Goal: Transaction & Acquisition: Obtain resource

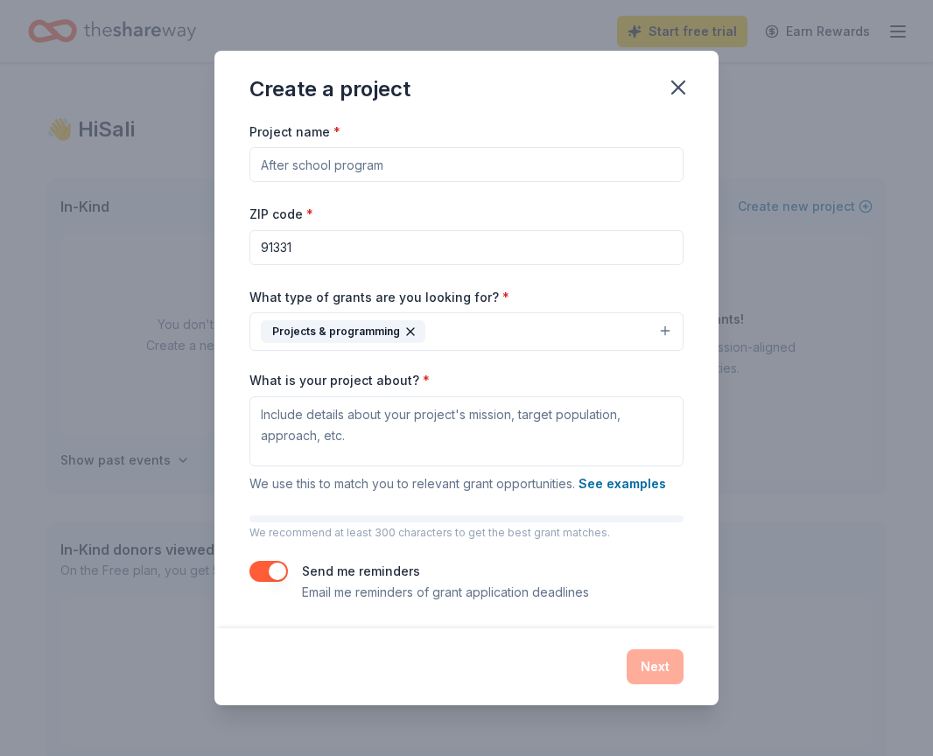
scroll to position [3, 0]
click at [262, 164] on input "Project name *" at bounding box center [466, 164] width 434 height 35
type input "Youth Leadership Training"
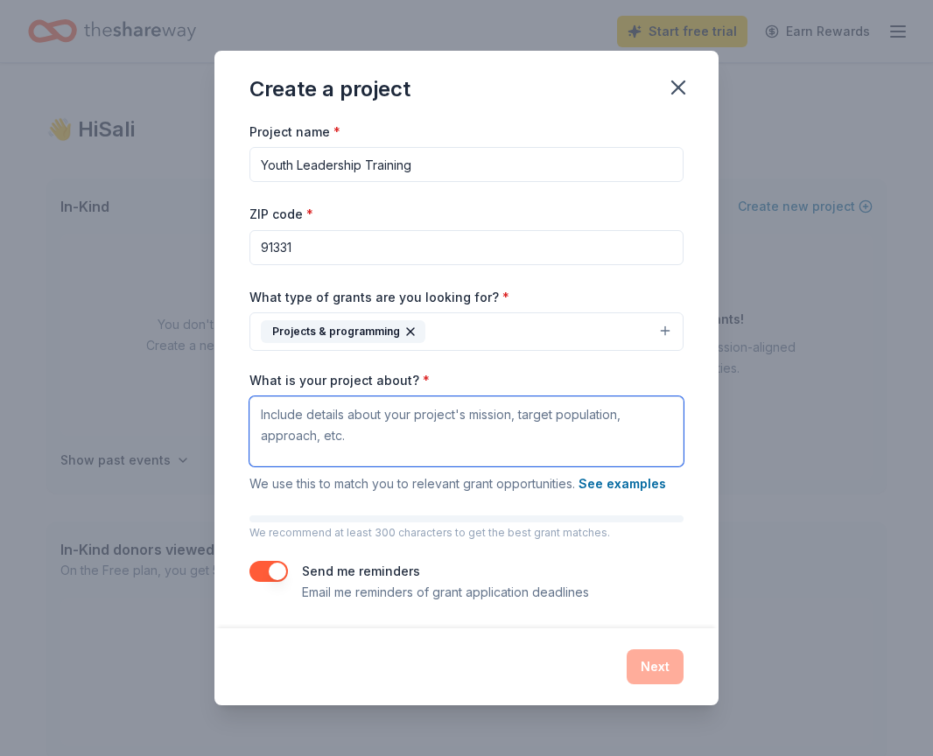
click at [287, 414] on textarea "What is your project about? *" at bounding box center [466, 431] width 434 height 70
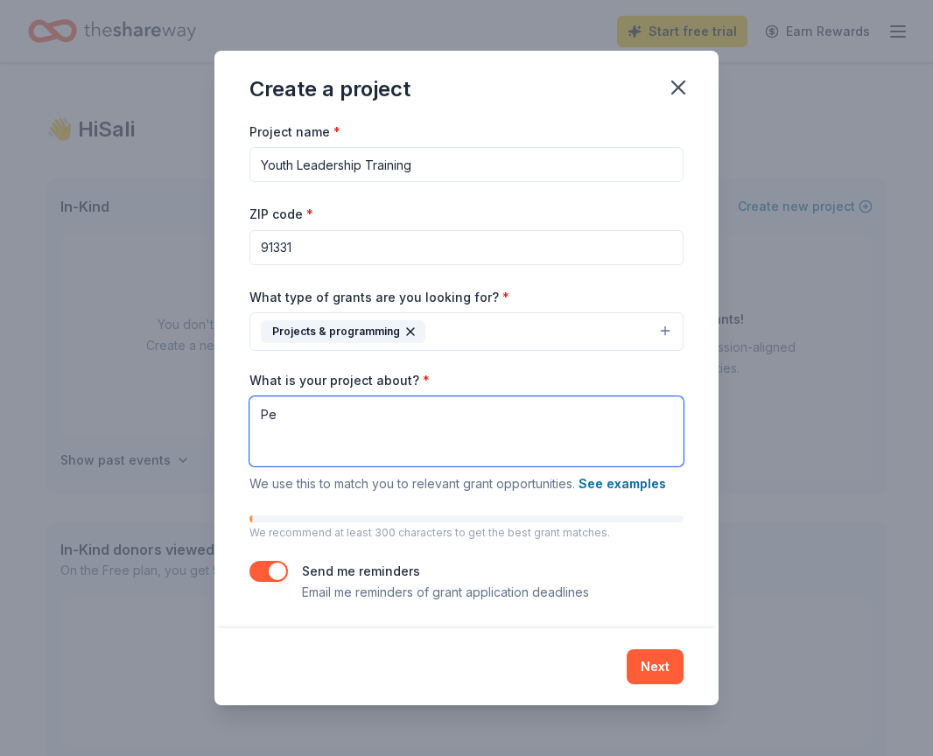
type textarea "P"
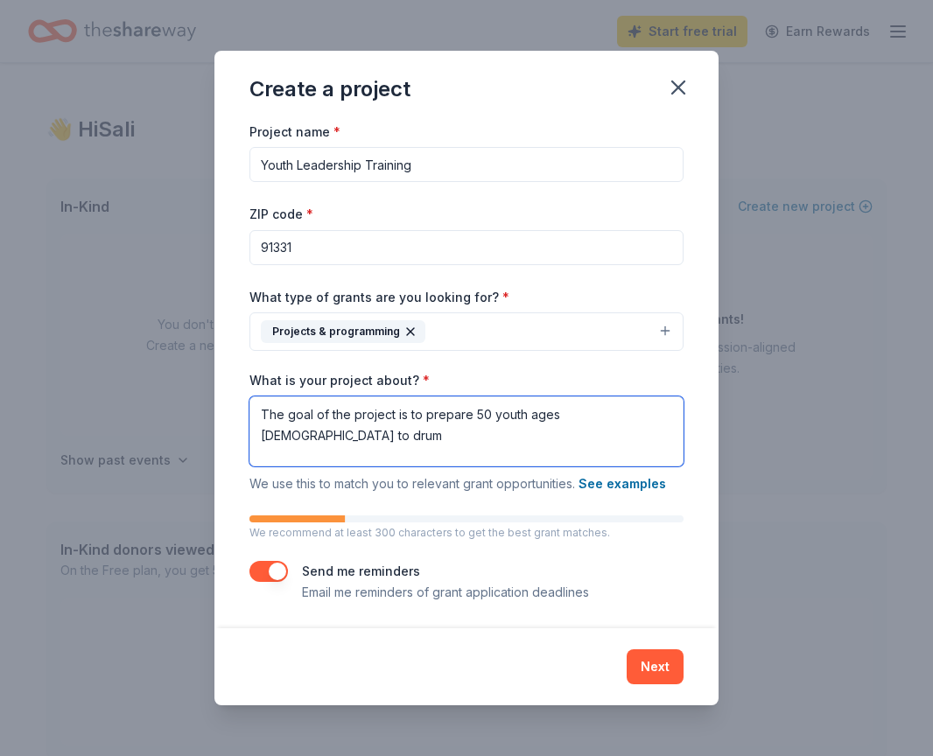
click at [268, 406] on textarea "The goal of the project is to prepare 50 youth ages 6 - 12 to drum" at bounding box center [466, 431] width 434 height 70
drag, startPoint x: 311, startPoint y: 416, endPoint x: 685, endPoint y: 417, distance: 374.4
click at [685, 417] on div "Project name * Youth Leadership Training ZIP code * 91331 What type of grants a…" at bounding box center [466, 375] width 504 height 508
paste textarea "Develop positive life skills through drumming Specific: The program will use dr…"
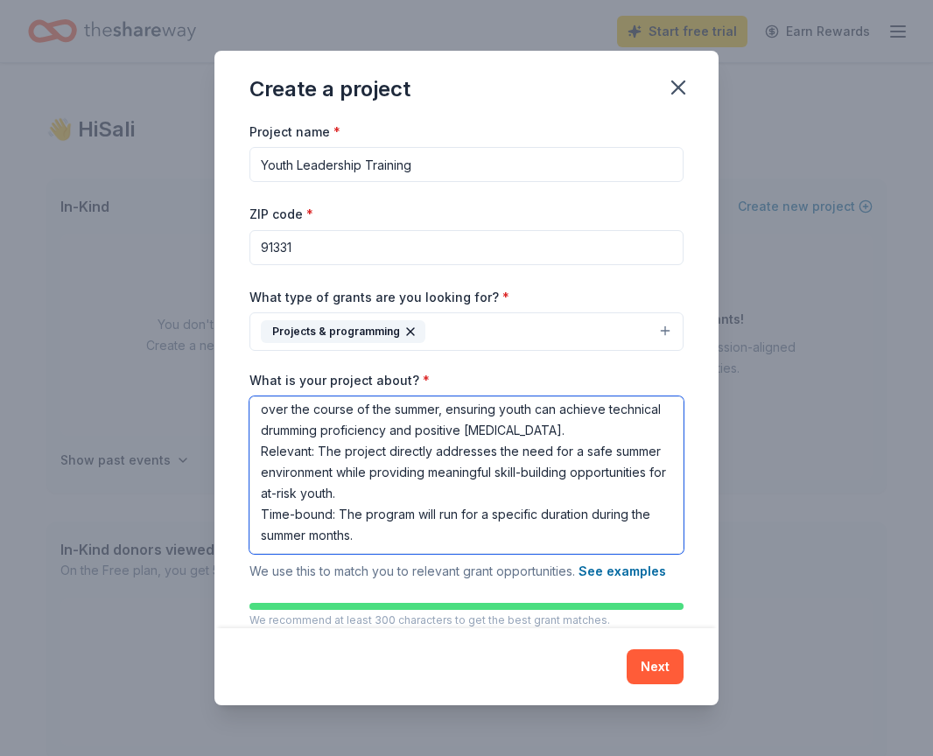
scroll to position [10, 0]
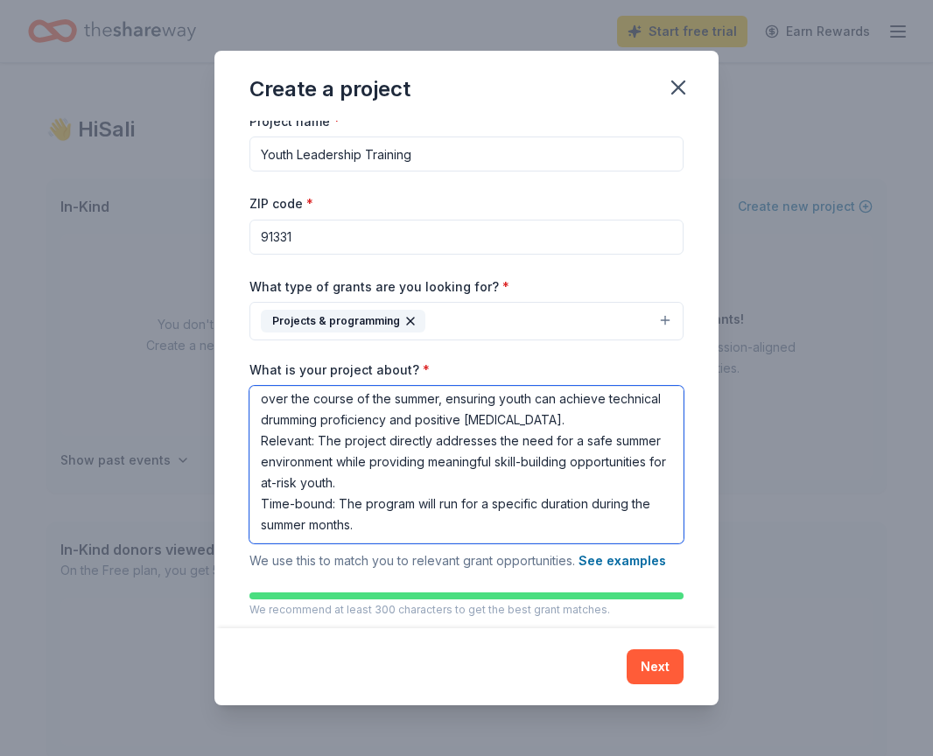
type textarea "Develop positive life skills through drumming Specific: The program will use dr…"
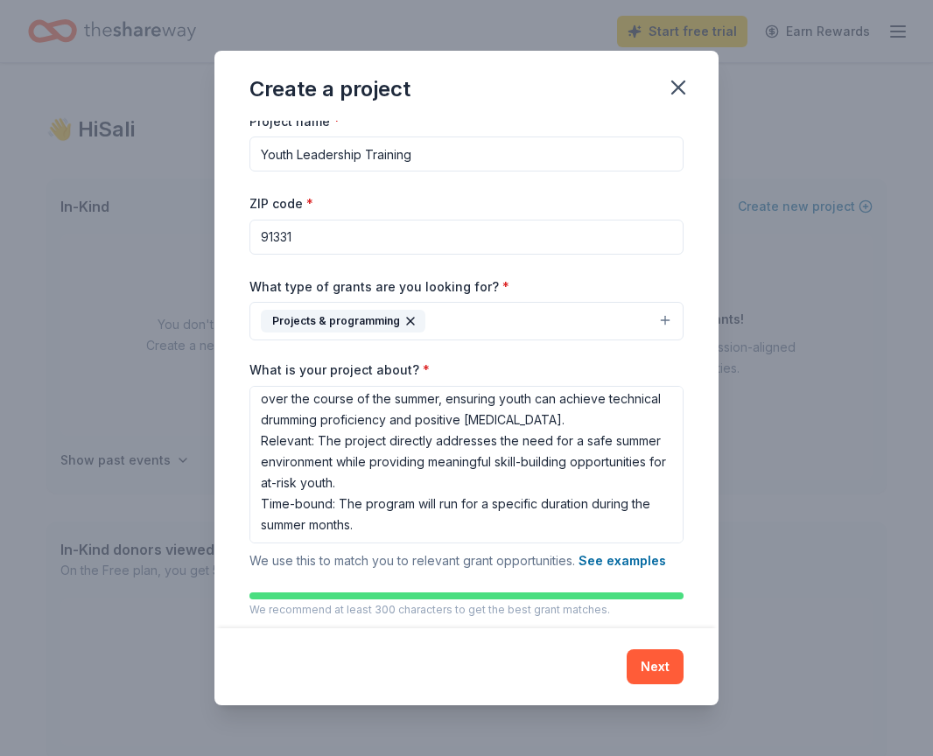
click at [420, 157] on input "Youth Leadership Training" at bounding box center [466, 153] width 434 height 35
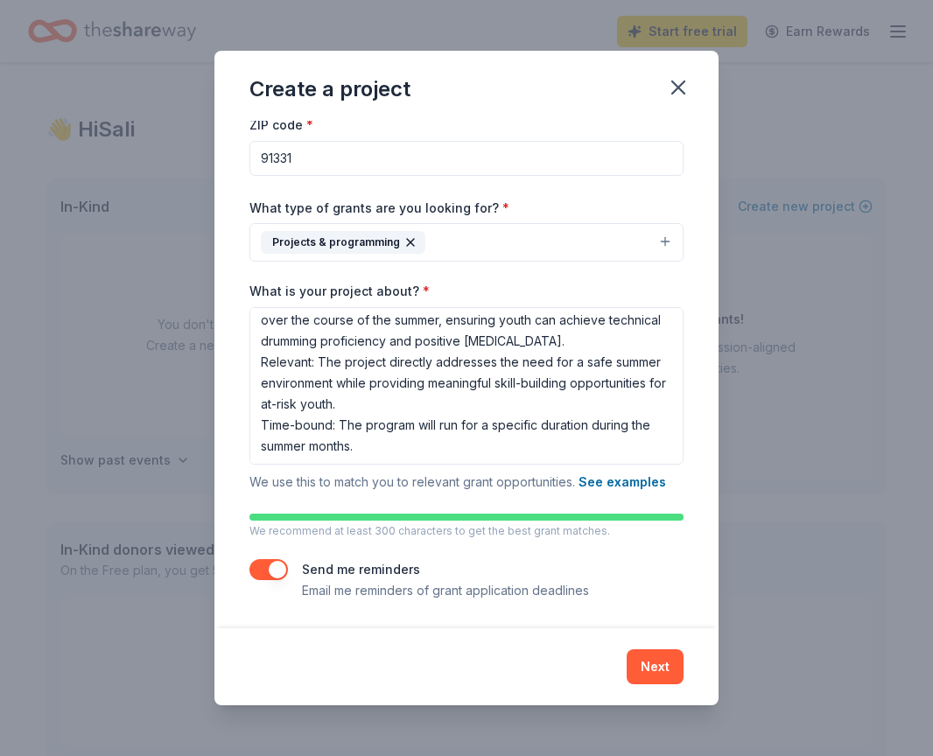
scroll to position [87, 0]
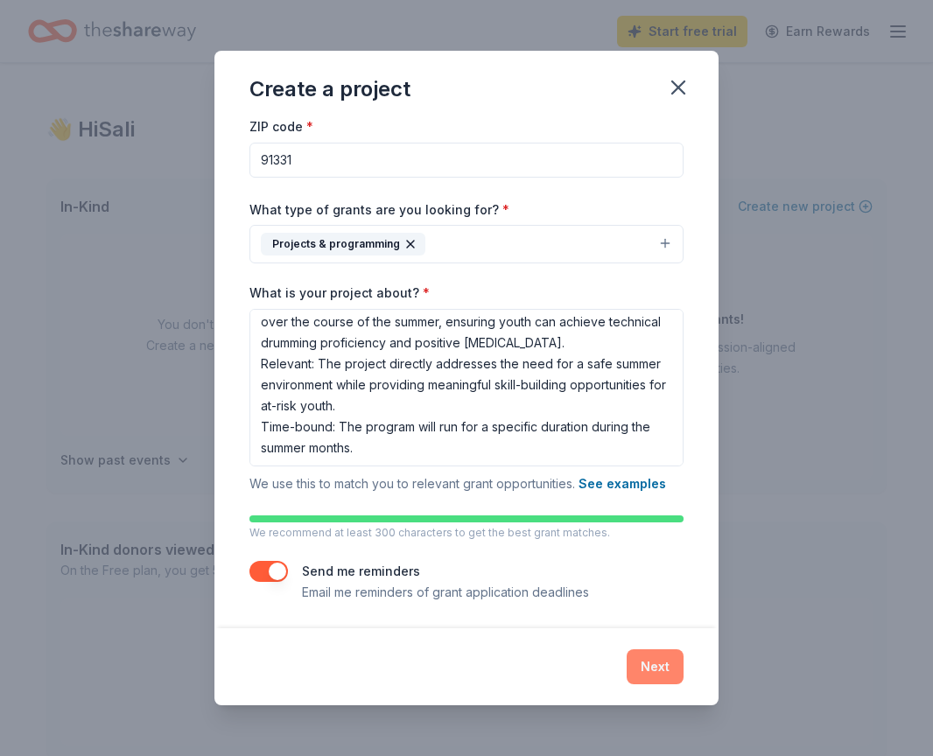
type input "Youth Leadership Training Through Drumming"
click at [654, 669] on button "Next" at bounding box center [654, 666] width 57 height 35
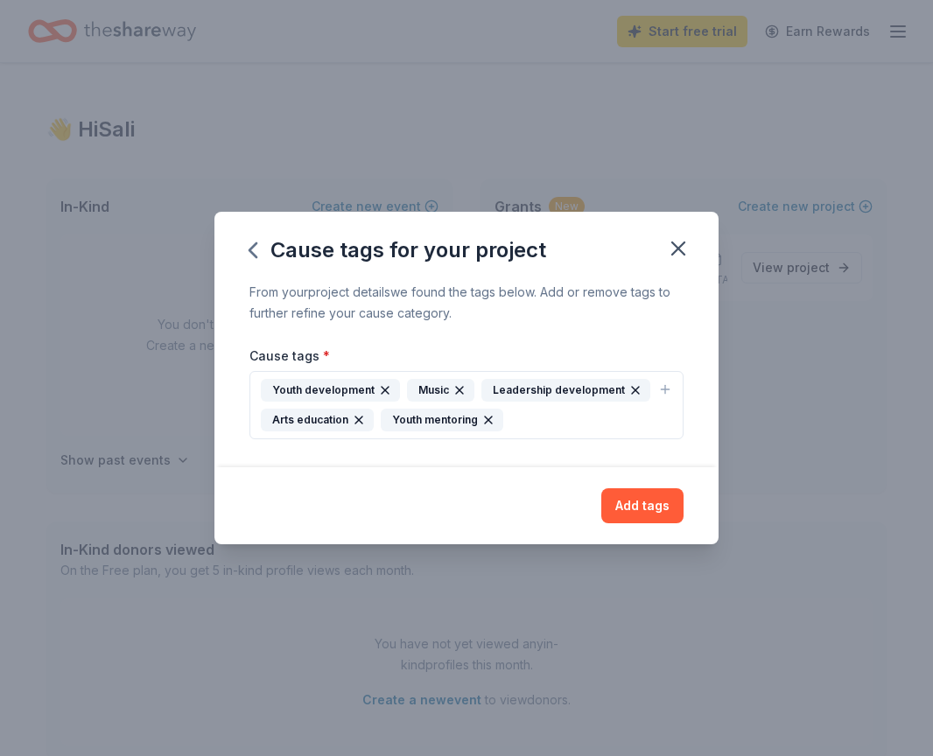
click at [670, 387] on icon "button" at bounding box center [665, 389] width 14 height 14
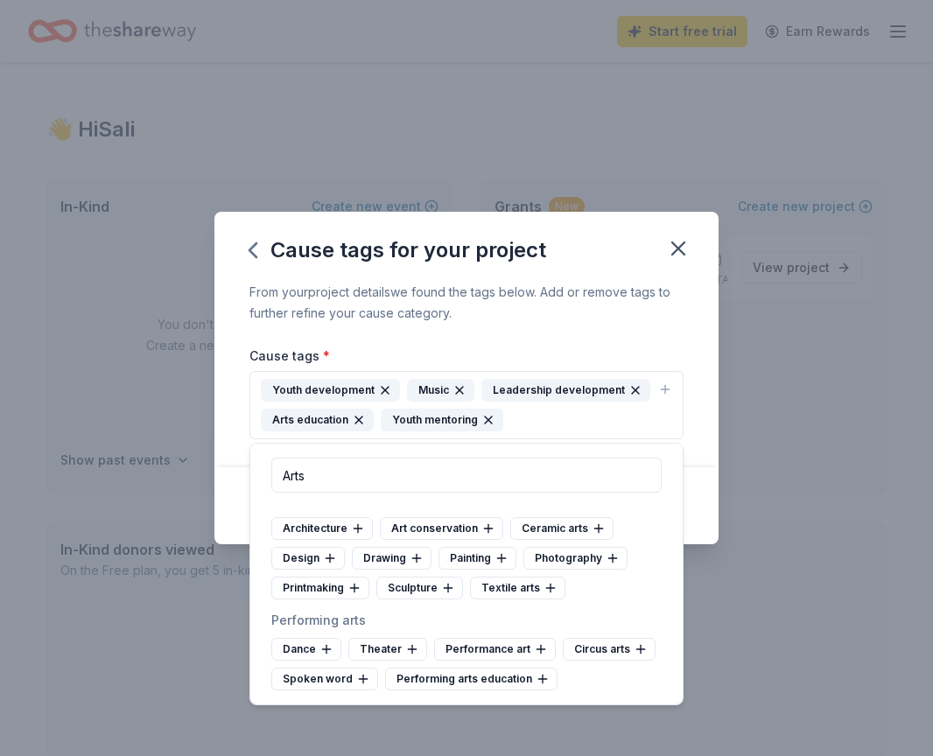
scroll to position [166, 0]
click at [490, 646] on div "Performance art" at bounding box center [495, 649] width 122 height 23
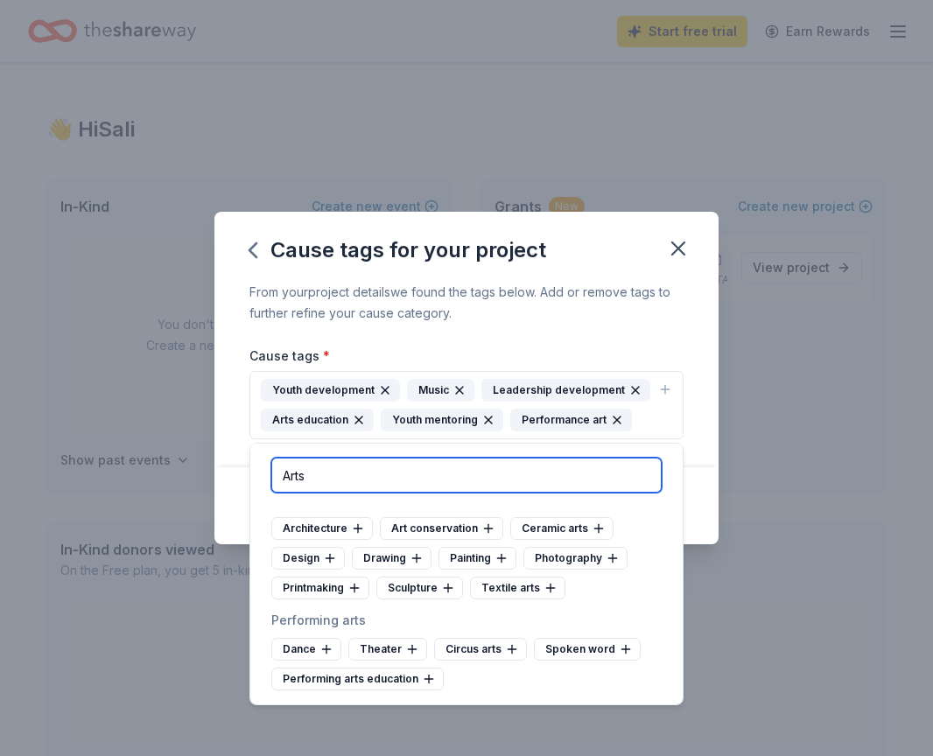
drag, startPoint x: 318, startPoint y: 479, endPoint x: 258, endPoint y: 472, distance: 60.8
click at [258, 472] on div "Arts" at bounding box center [466, 475] width 432 height 63
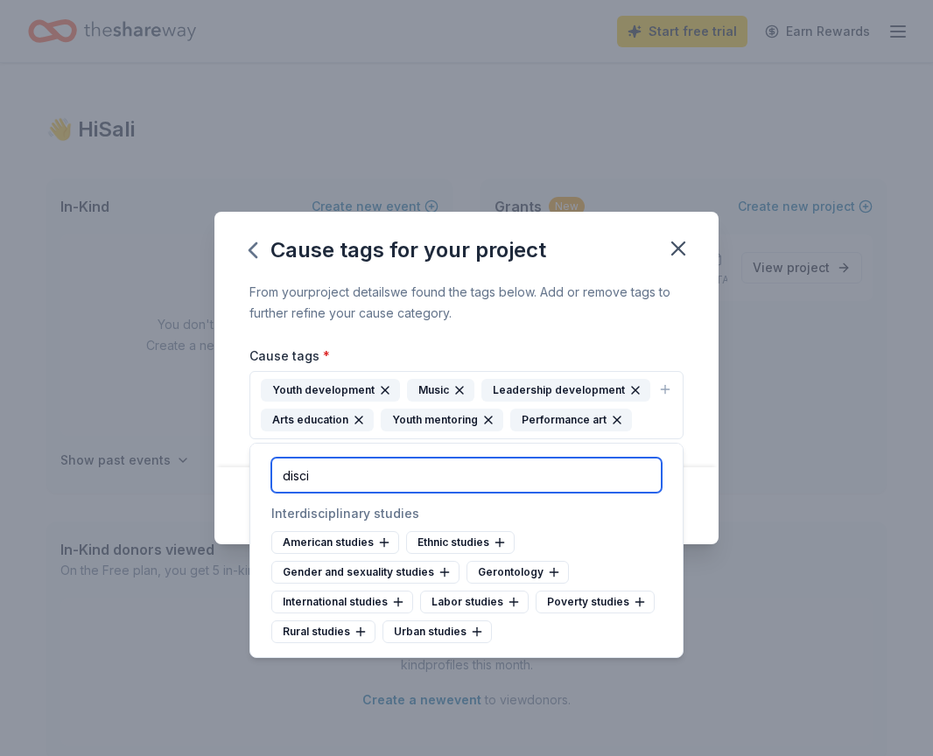
scroll to position [0, 0]
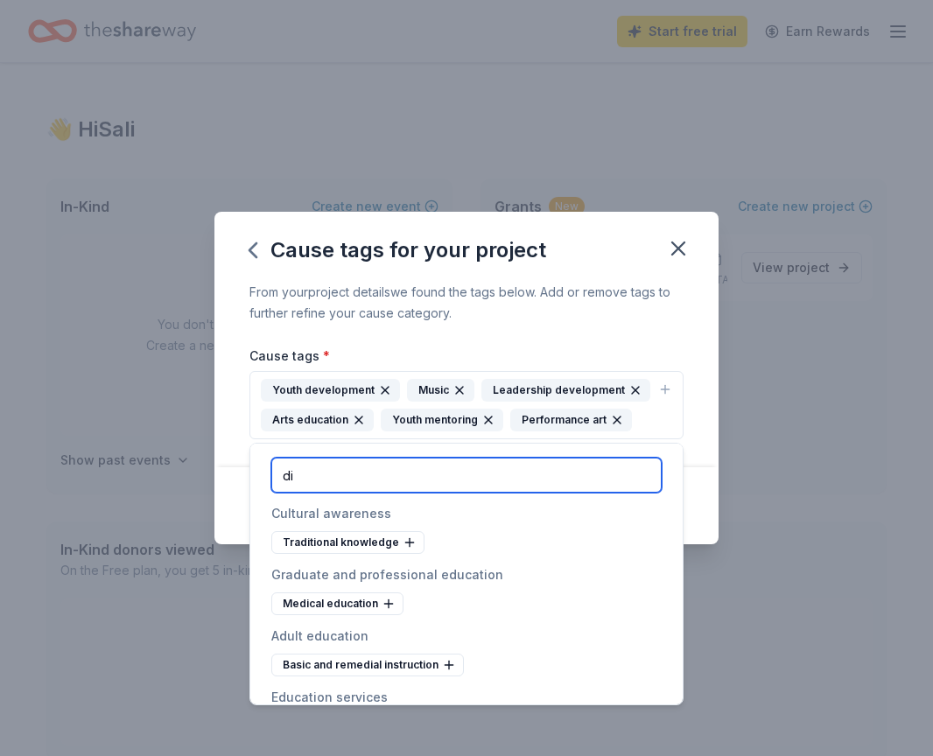
type input "d"
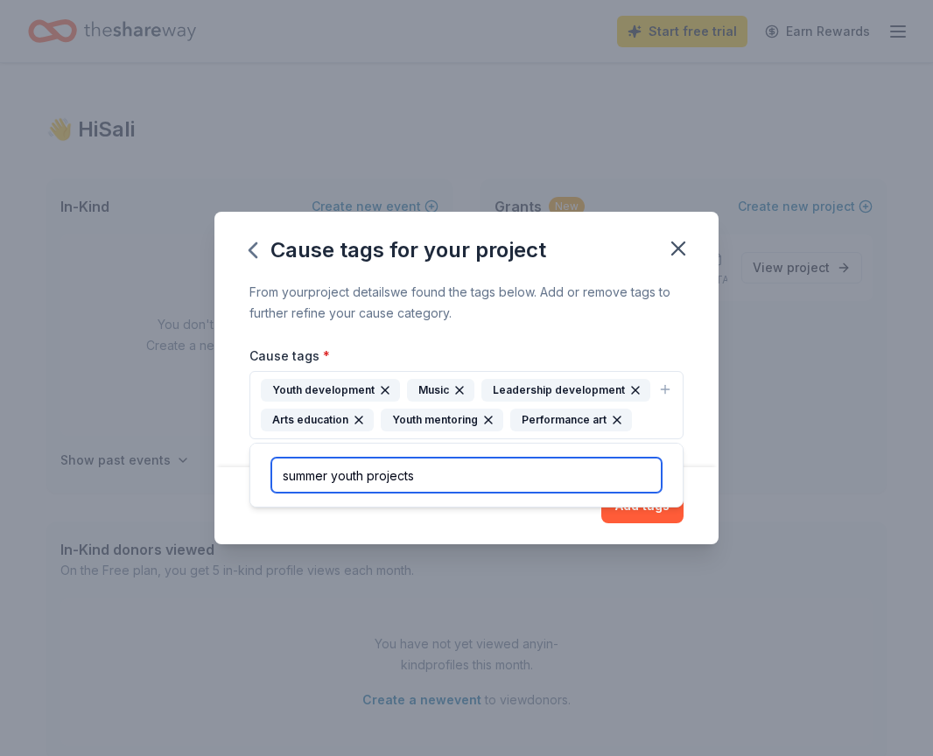
type input "summer youth projects"
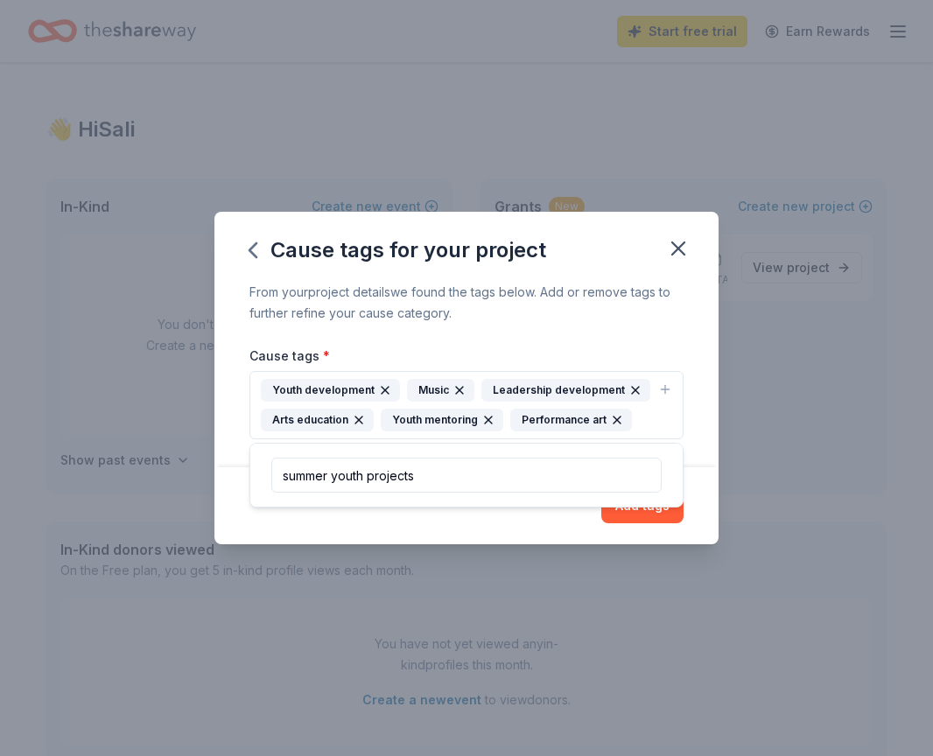
click at [664, 390] on icon "button" at bounding box center [665, 389] width 14 height 14
click at [640, 505] on button "Add tags" at bounding box center [642, 505] width 82 height 35
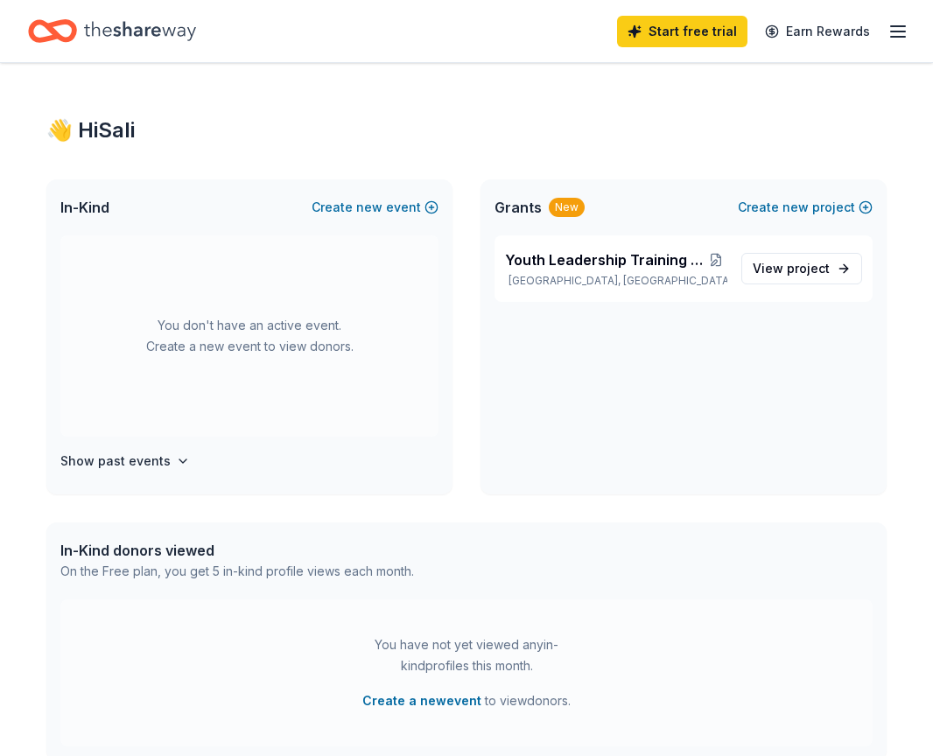
scroll to position [10, 0]
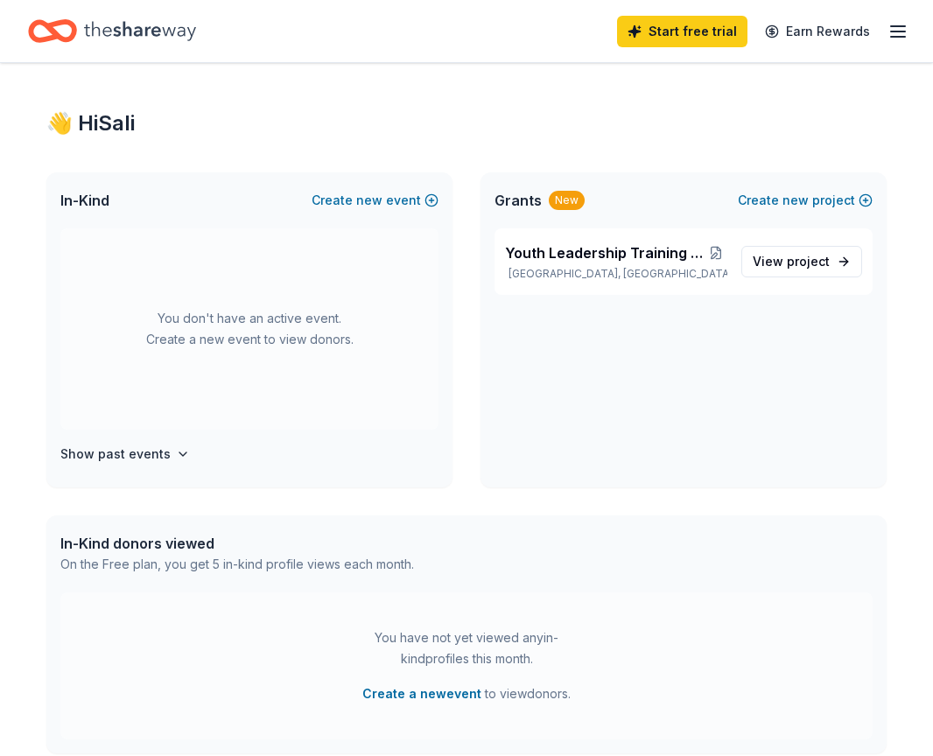
scroll to position [0, 1]
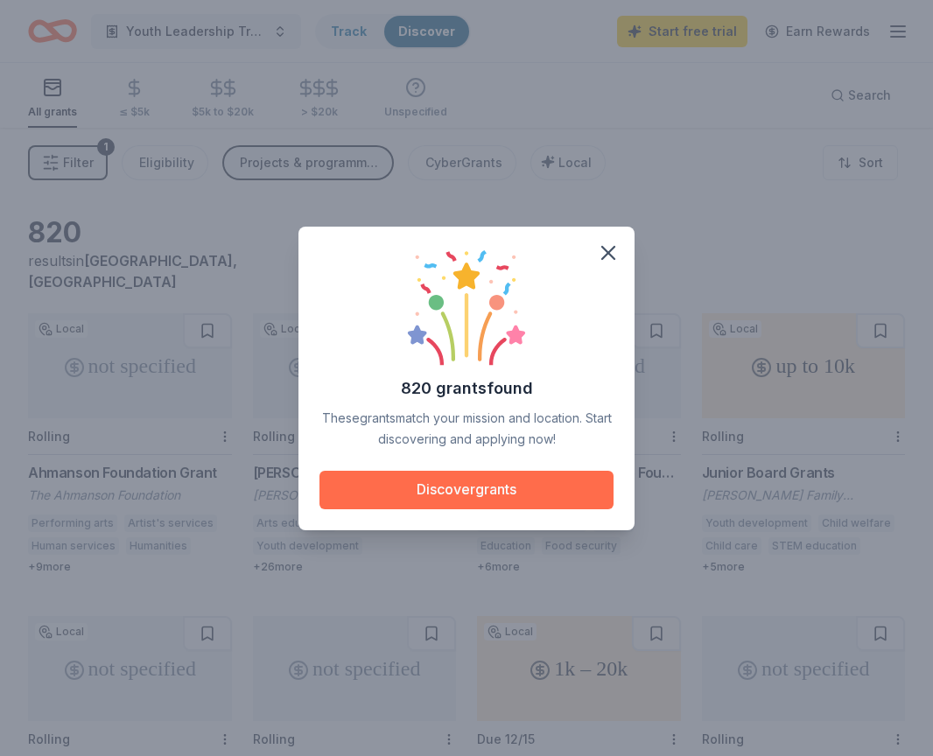
click at [451, 492] on button "Discover grants" at bounding box center [466, 490] width 294 height 38
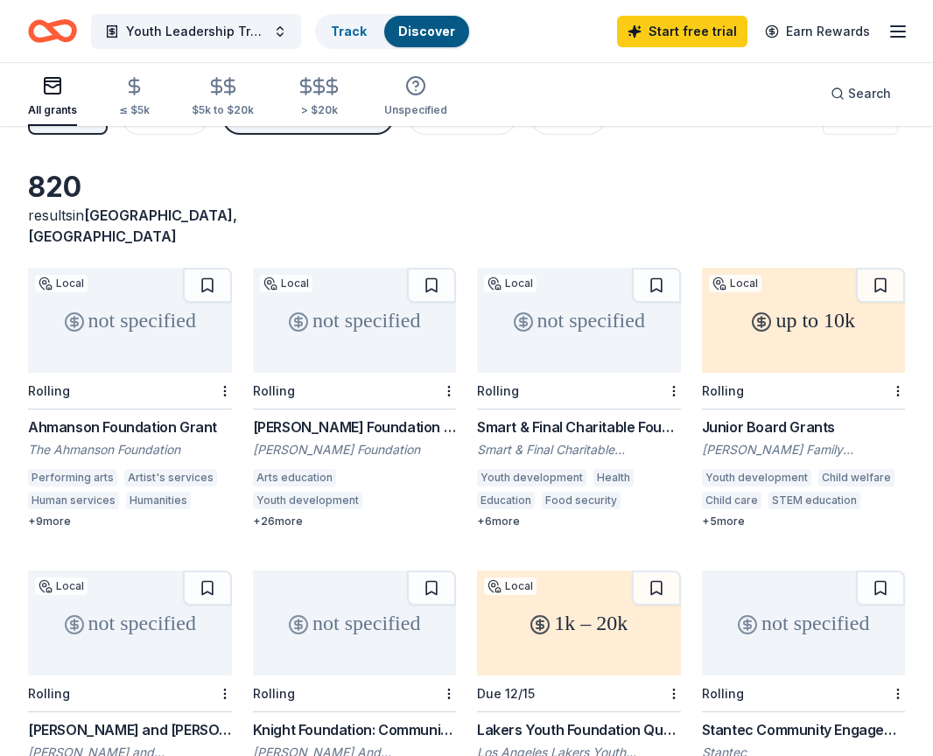
scroll to position [44, 0]
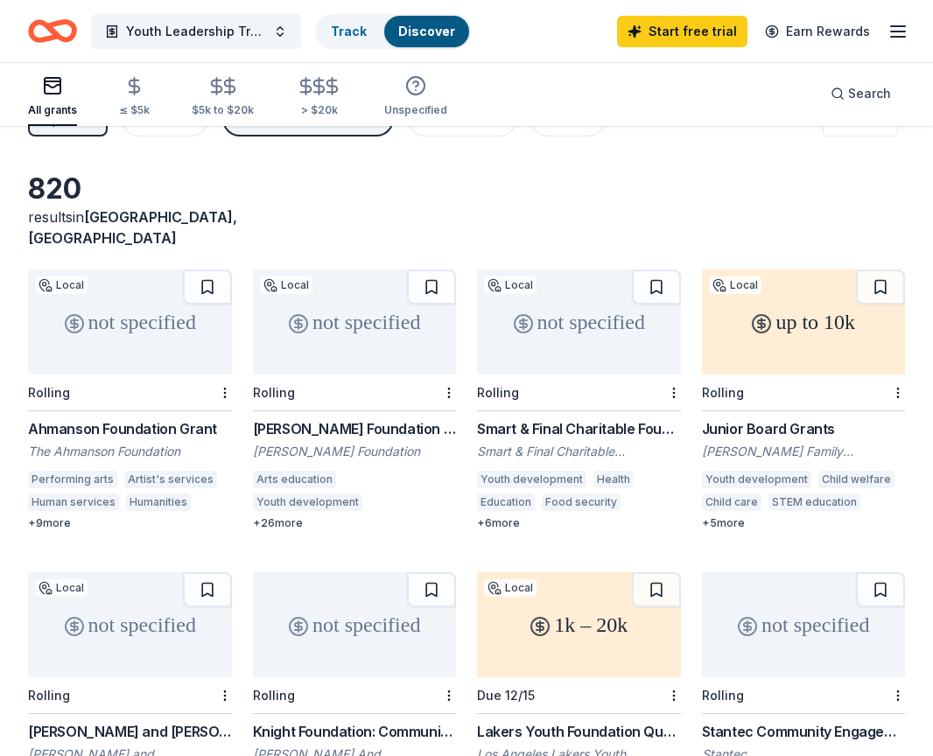
click at [82, 418] on div "Ahmanson Foundation Grant" at bounding box center [130, 428] width 204 height 21
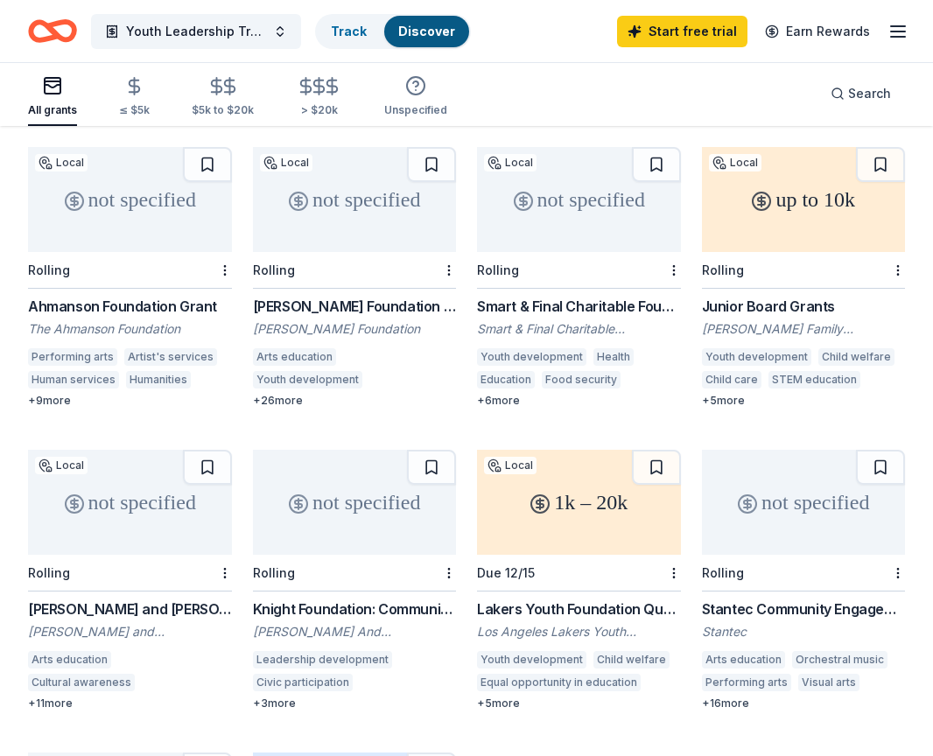
scroll to position [173, 0]
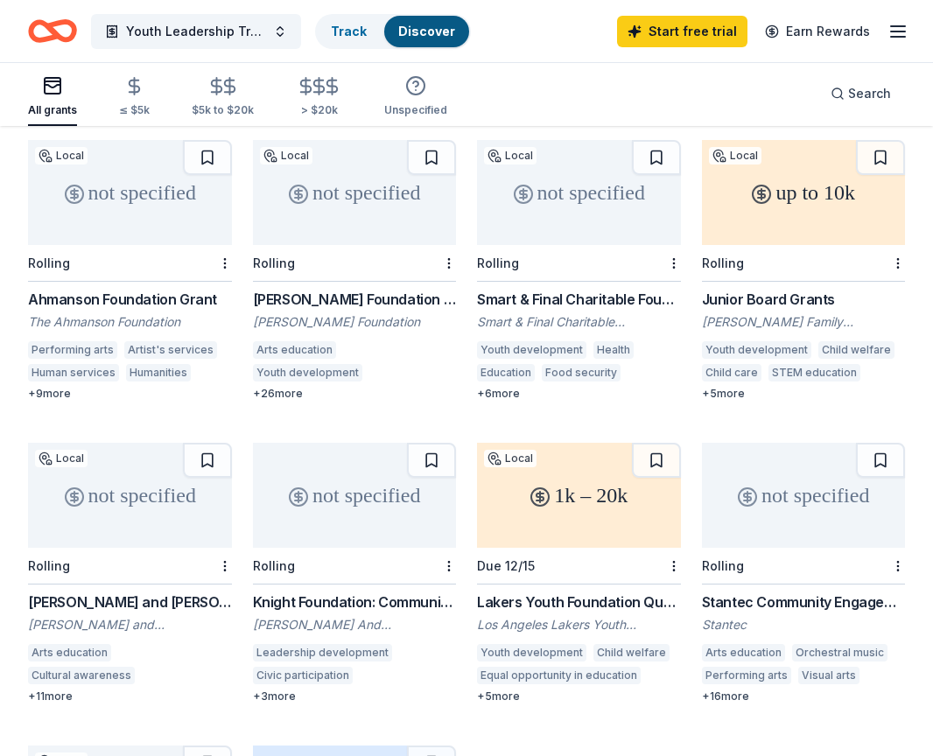
click at [559, 289] on div "Smart & Final Charitable Foundation Donations" at bounding box center [579, 299] width 204 height 21
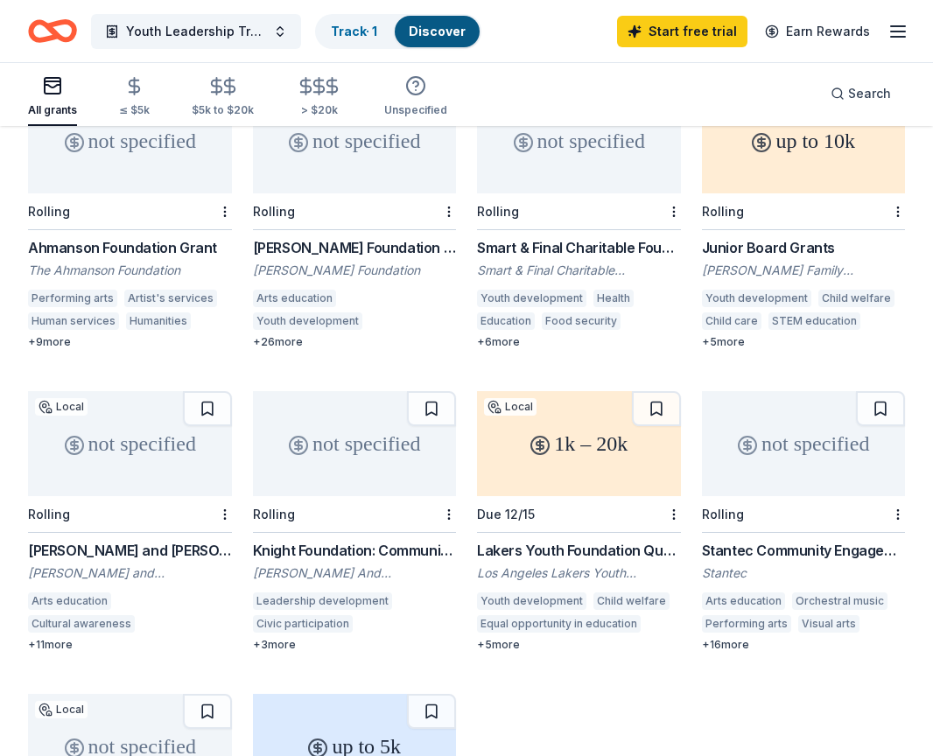
scroll to position [228, 1]
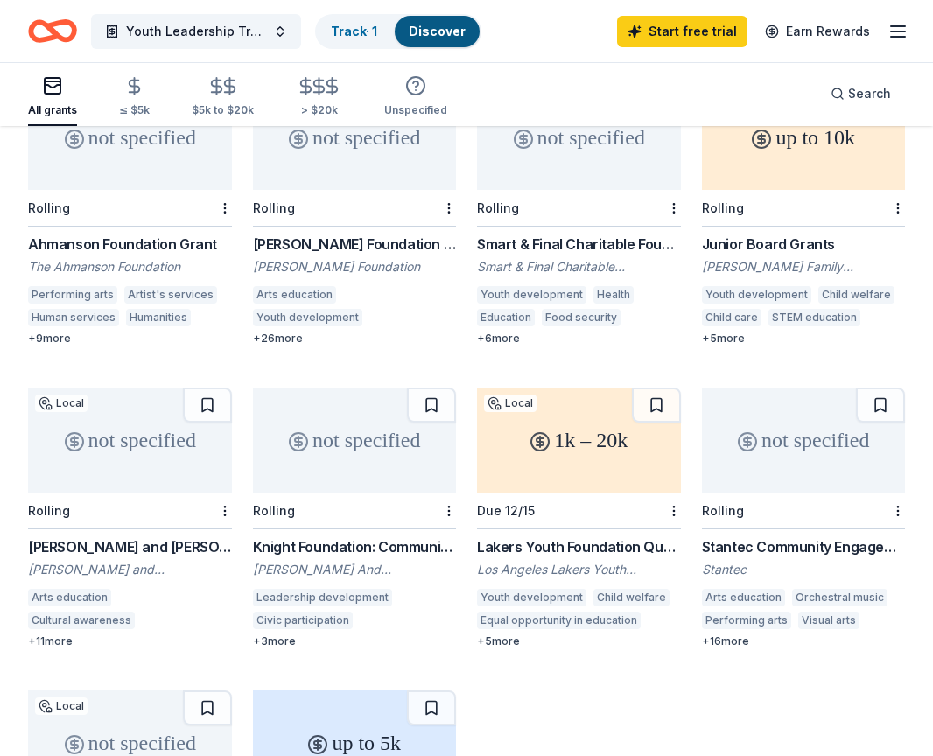
click at [499, 332] on div "+ 6 more" at bounding box center [579, 339] width 204 height 14
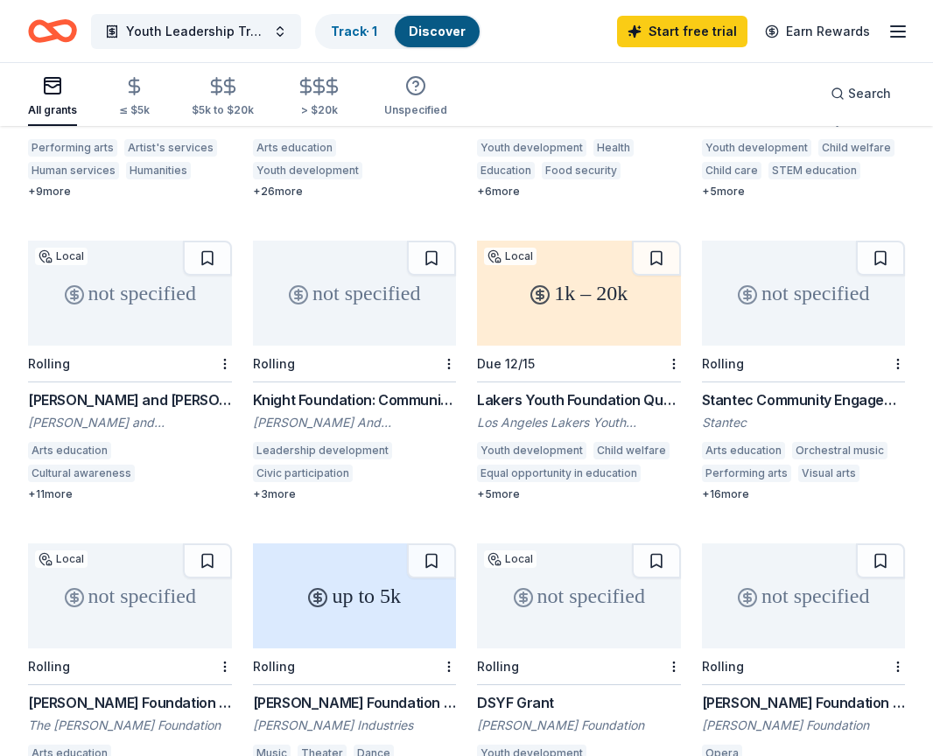
scroll to position [375, 1]
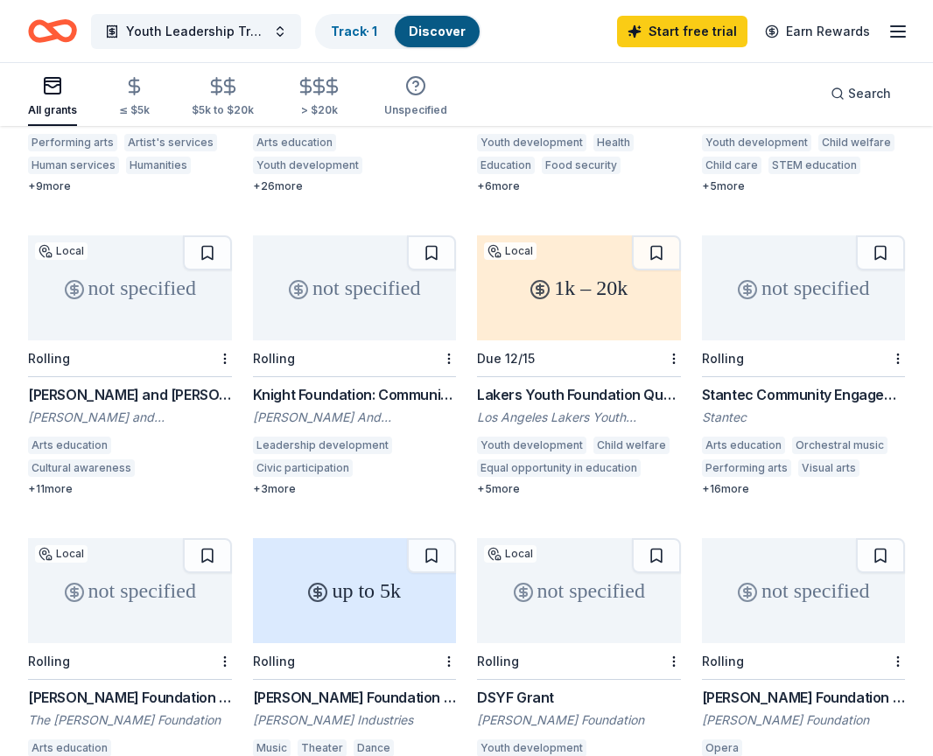
click at [751, 384] on div "Stantec Community Engagement Grant" at bounding box center [804, 394] width 204 height 21
click at [324, 385] on div "Knight Foundation: Community & National Initiatives" at bounding box center [355, 395] width 204 height 21
click at [842, 93] on div "Search" at bounding box center [860, 93] width 60 height 21
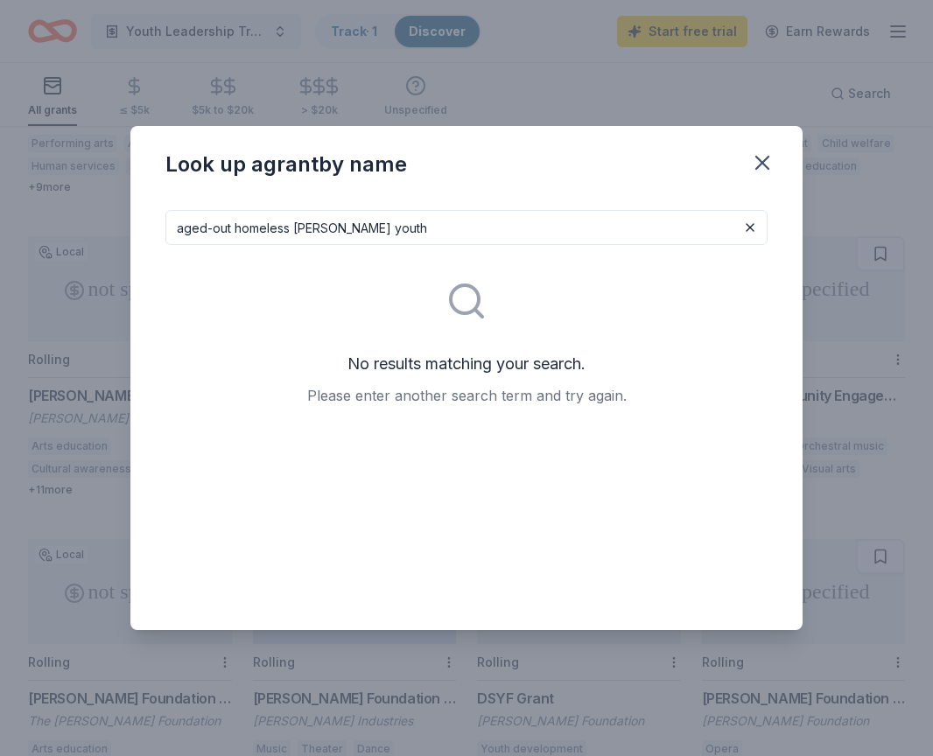
drag, startPoint x: 231, startPoint y: 227, endPoint x: 165, endPoint y: 225, distance: 65.7
click at [165, 225] on input "aged-out homeless foster youth" at bounding box center [466, 227] width 602 height 35
drag, startPoint x: 341, startPoint y: 238, endPoint x: 274, endPoint y: 228, distance: 68.0
click at [274, 228] on input "homeless foster youth" at bounding box center [466, 227] width 602 height 35
type input "homeless fostercare"
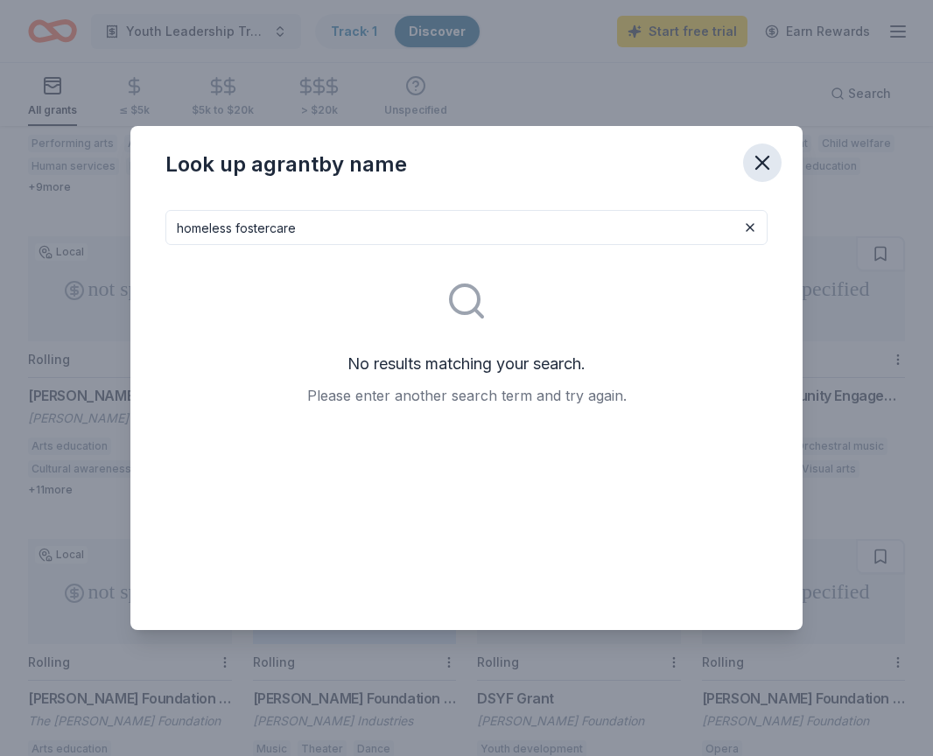
click at [760, 162] on icon "button" at bounding box center [762, 163] width 12 height 12
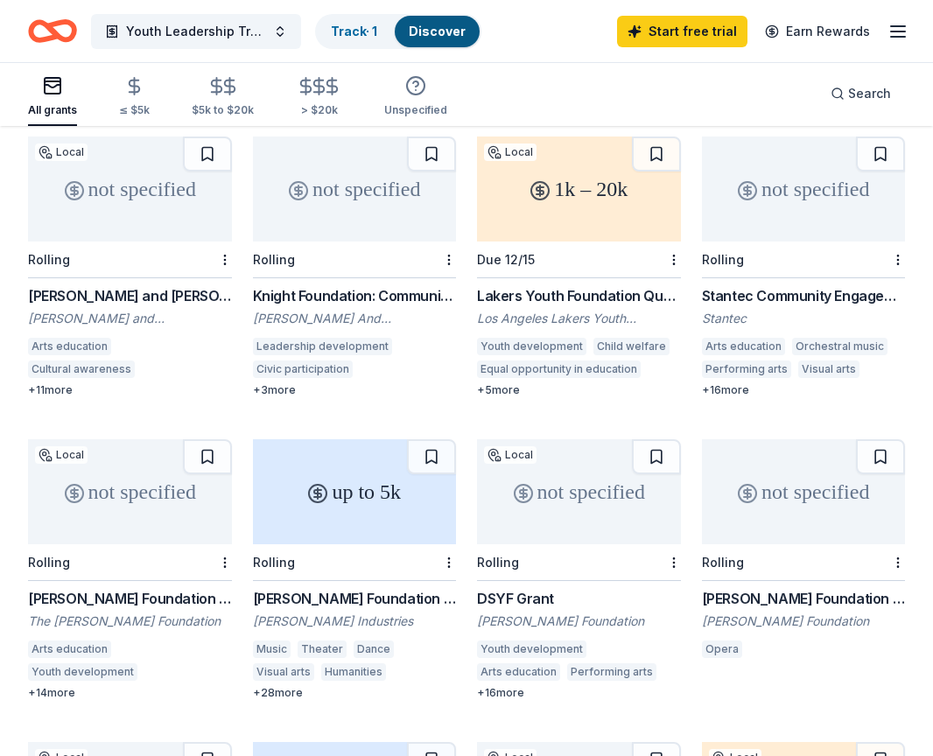
scroll to position [482, 0]
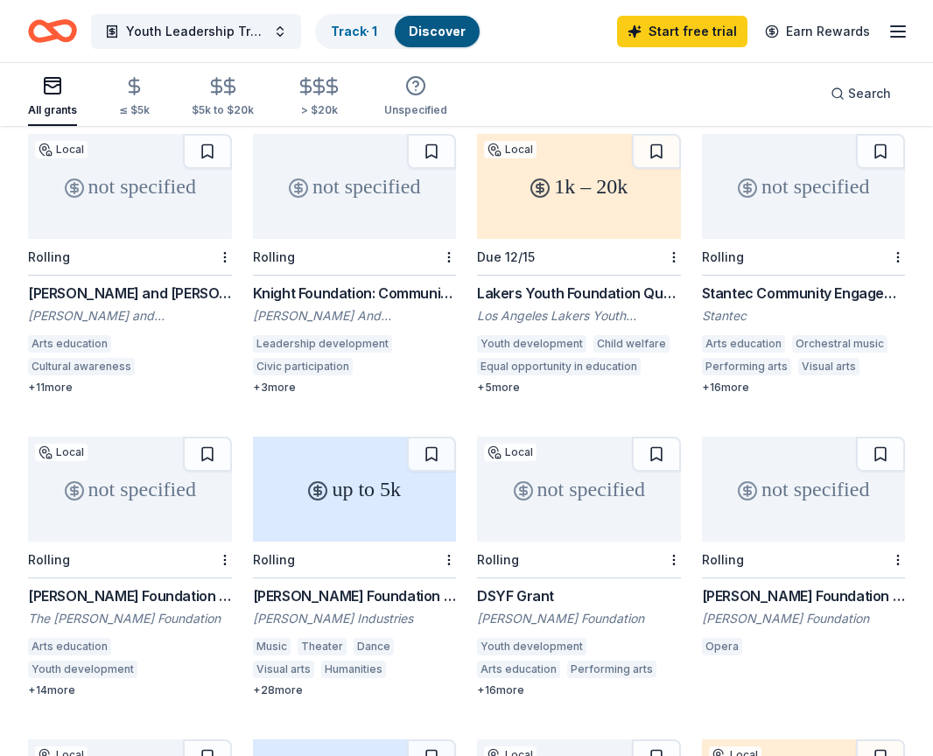
click at [150, 585] on div "Michael J. Connell Foundation Grant" at bounding box center [130, 595] width 204 height 21
click at [335, 458] on div "up to 5k" at bounding box center [355, 489] width 204 height 105
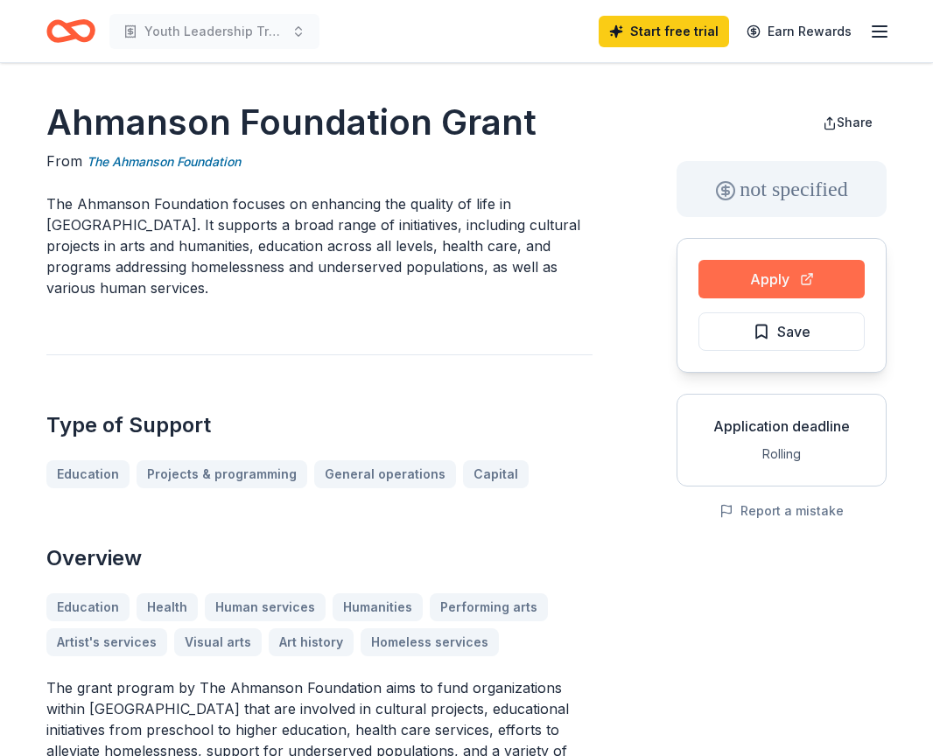
drag, startPoint x: 765, startPoint y: 330, endPoint x: 762, endPoint y: 266, distance: 64.0
click at [762, 268] on div "Apply Save" at bounding box center [781, 305] width 210 height 135
click at [760, 278] on button "Apply" at bounding box center [781, 279] width 166 height 38
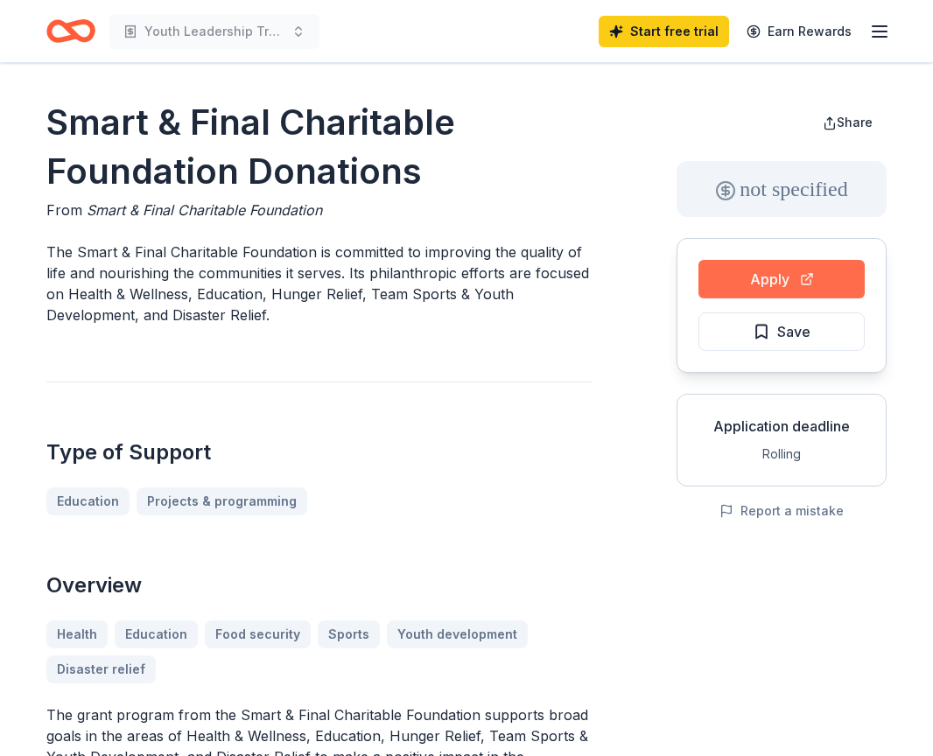
click at [751, 279] on button "Apply" at bounding box center [781, 279] width 166 height 38
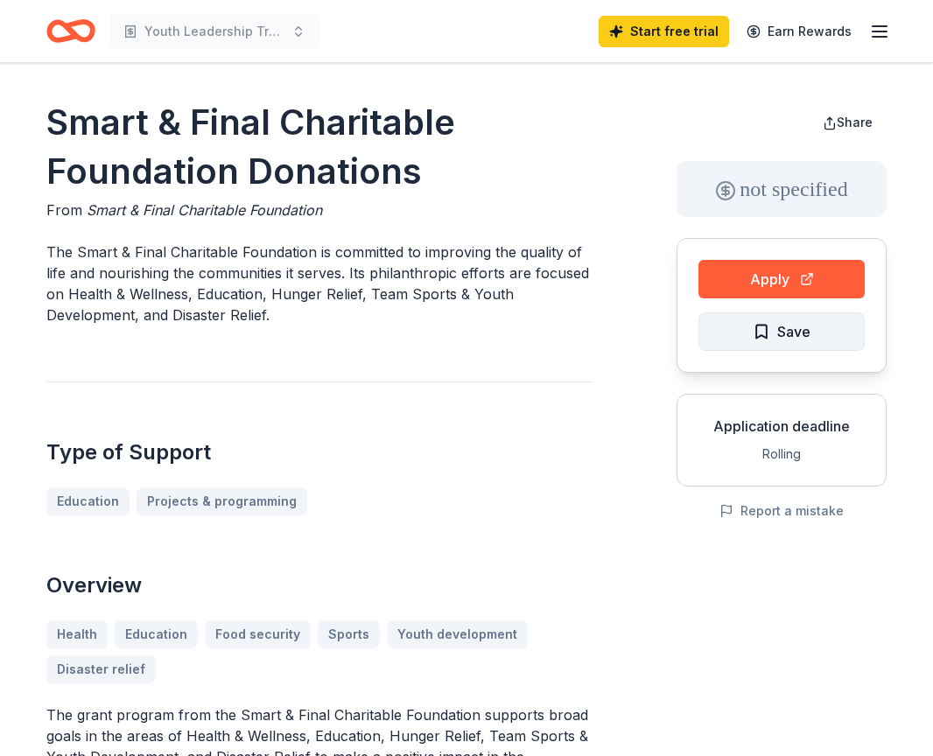
click at [767, 335] on span "Save" at bounding box center [781, 331] width 58 height 23
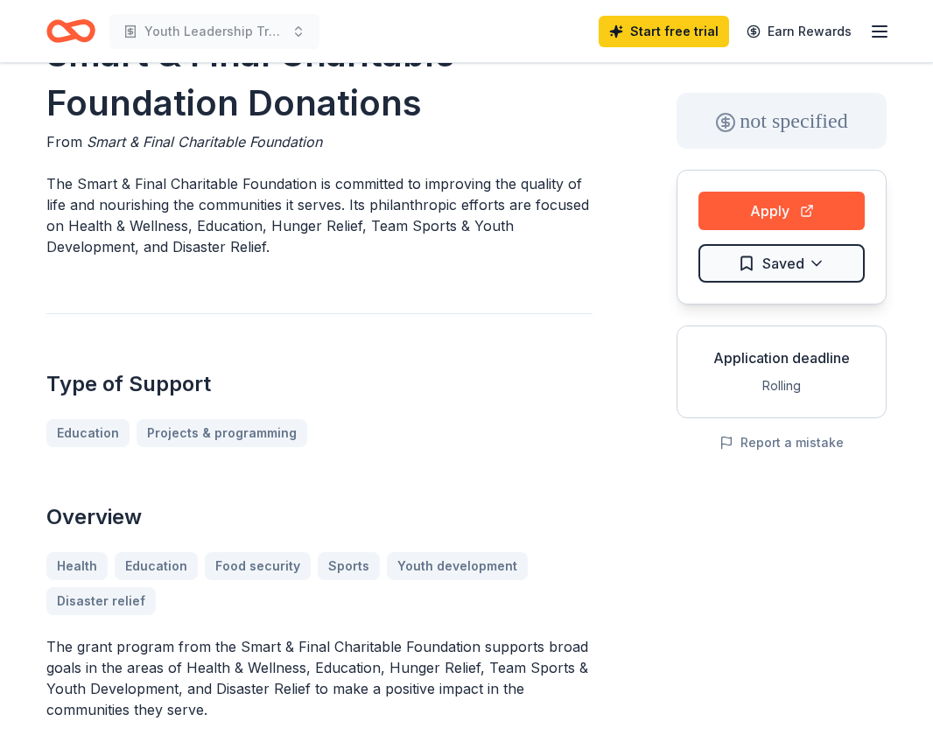
scroll to position [58, 0]
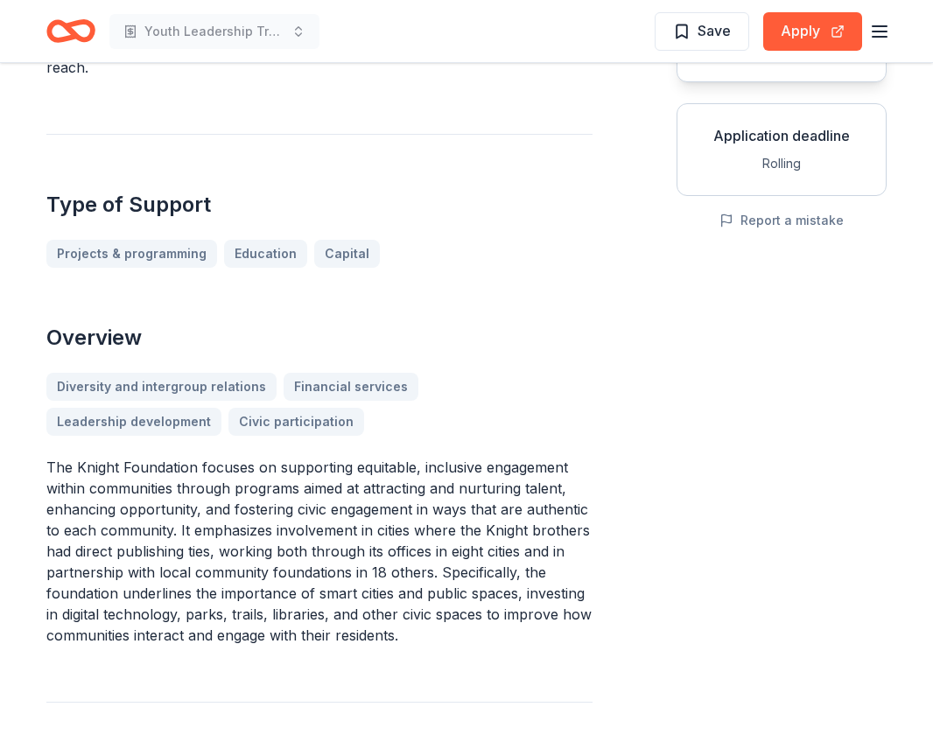
scroll to position [288, 0]
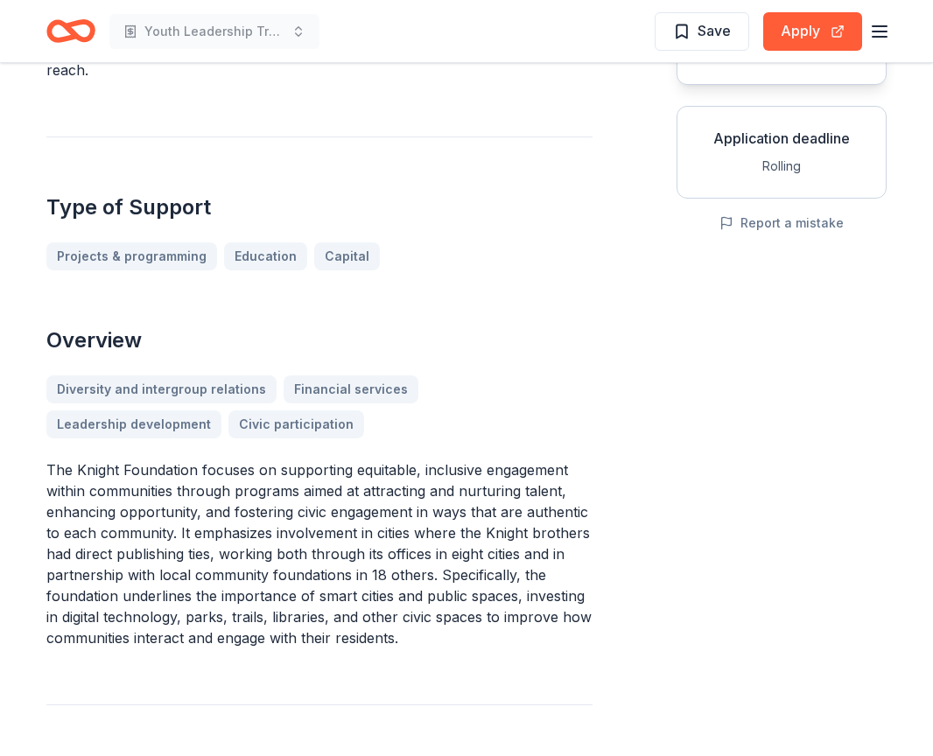
click at [883, 29] on icon "button" at bounding box center [879, 31] width 21 height 21
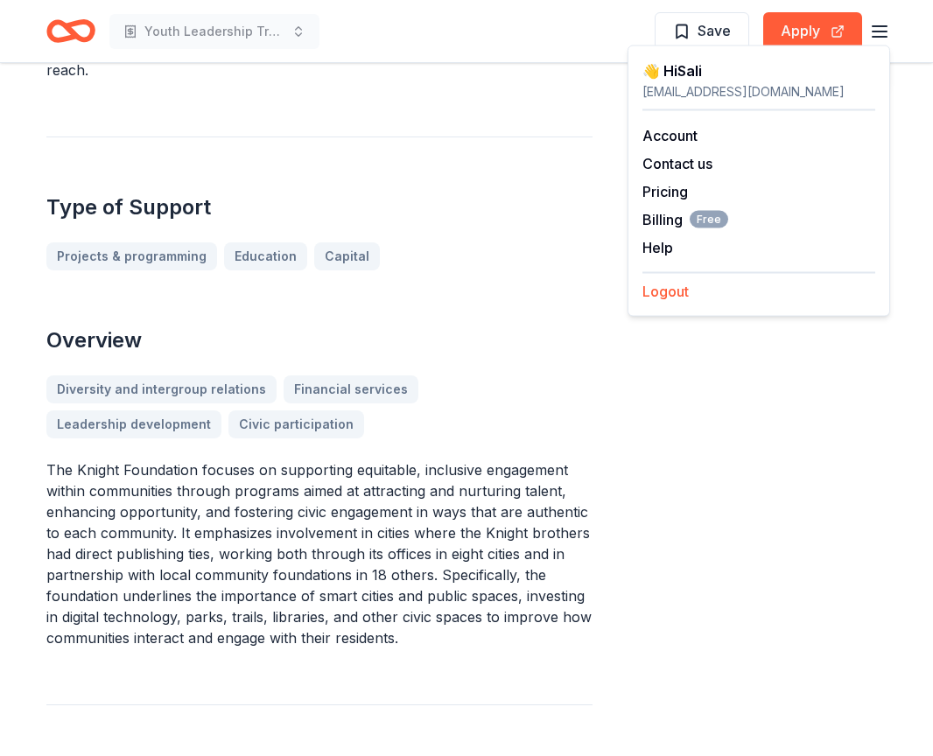
click at [669, 290] on button "Logout" at bounding box center [665, 291] width 46 height 21
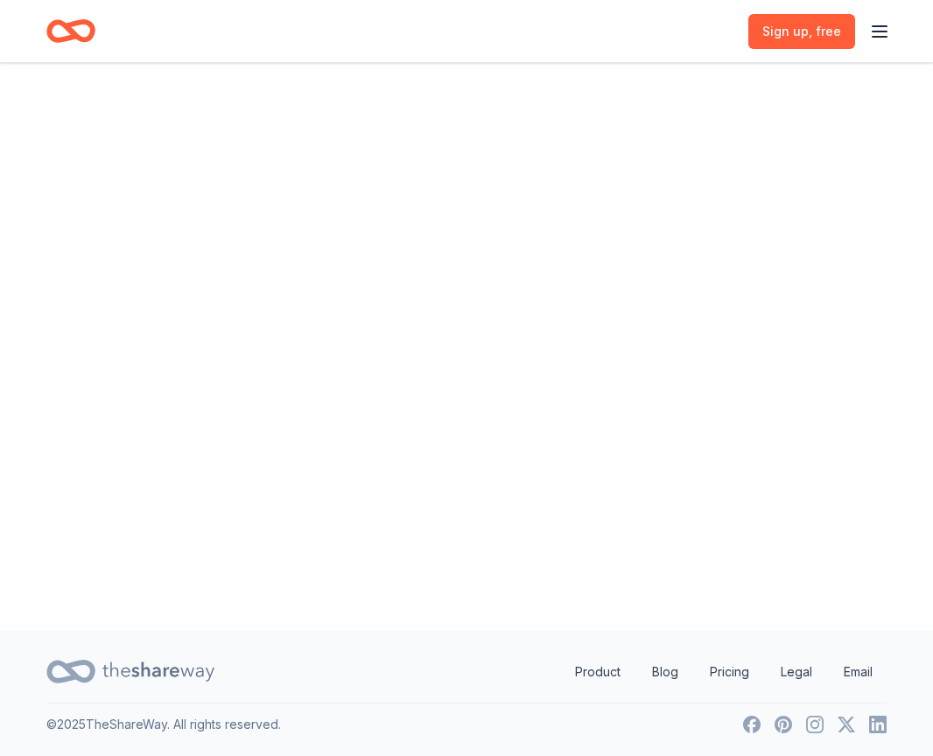
scroll to position [0, 0]
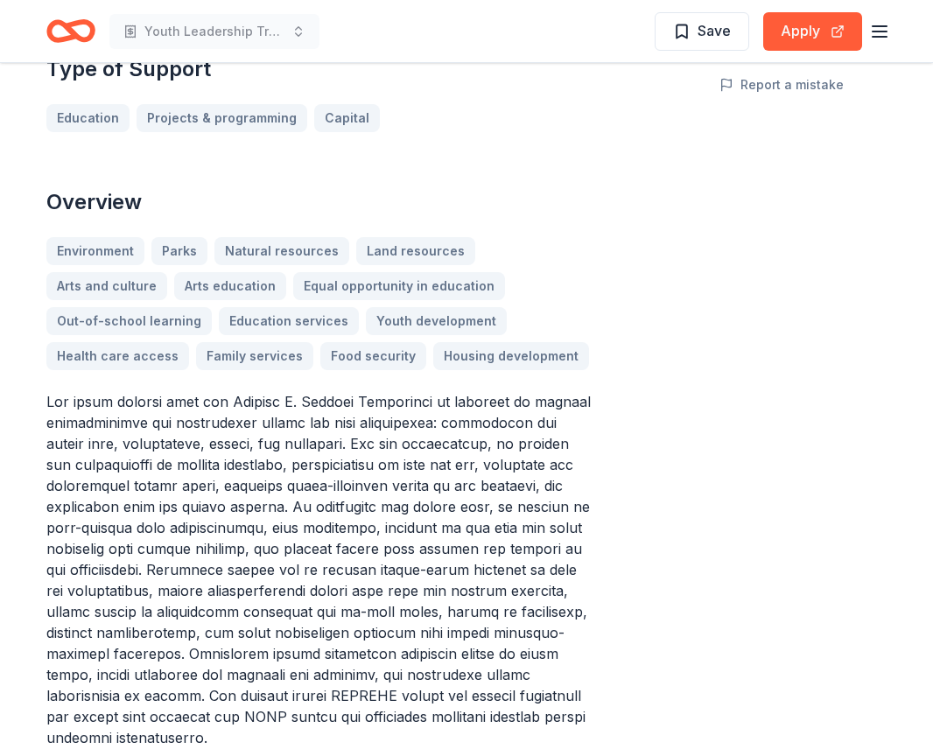
scroll to position [346, 0]
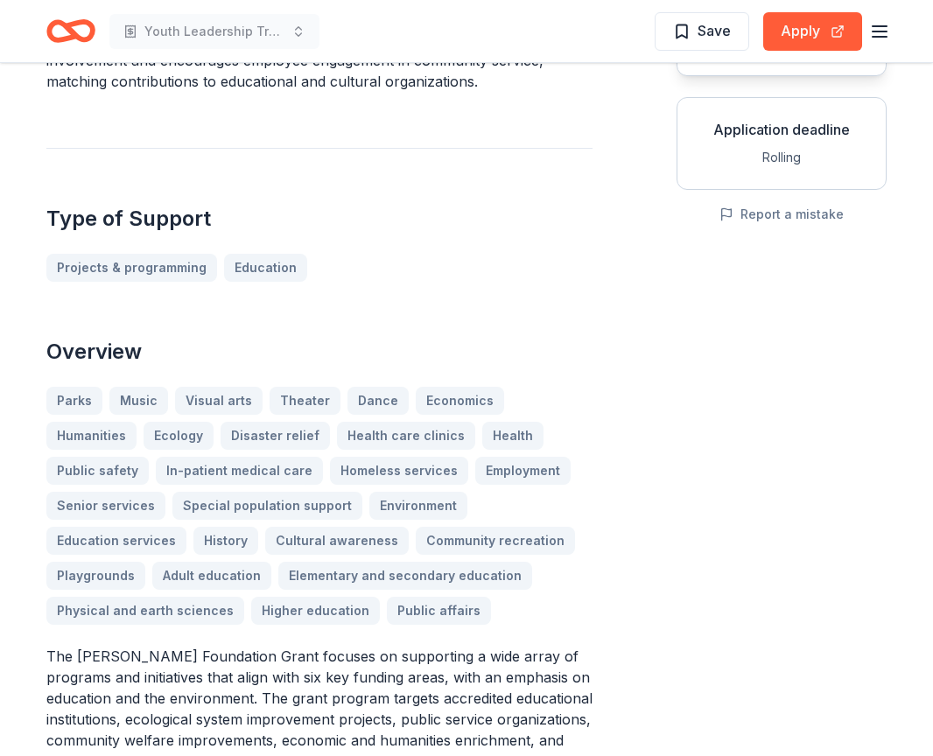
scroll to position [575, 0]
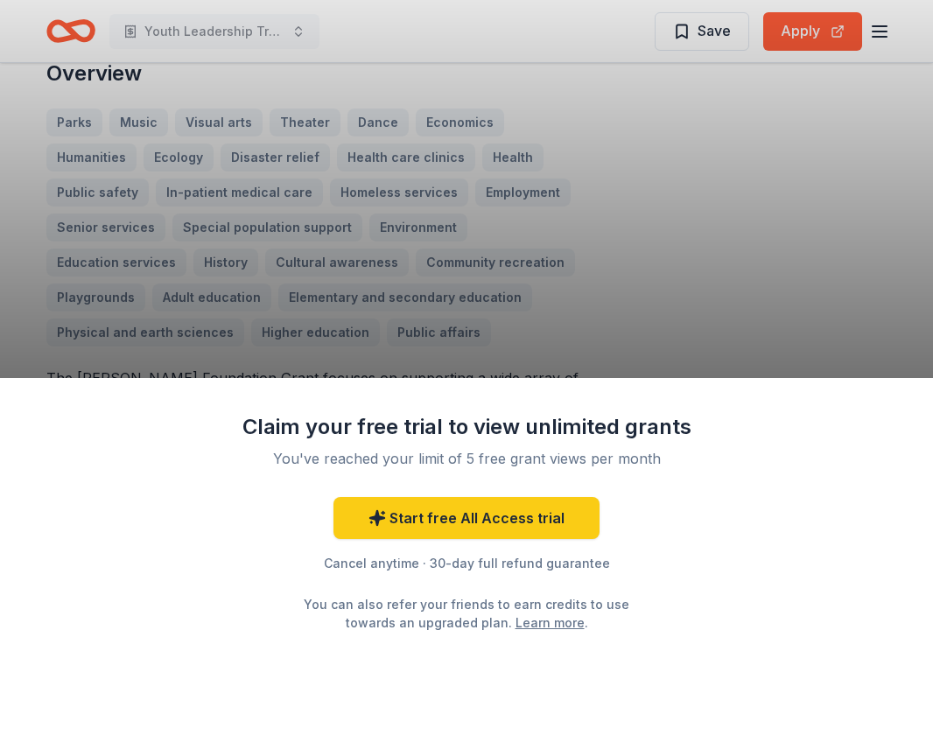
click at [637, 87] on div "Claim your free trial to view unlimited grants You've reached your limit of 5 f…" at bounding box center [466, 378] width 933 height 756
